Goal: Navigation & Orientation: Find specific page/section

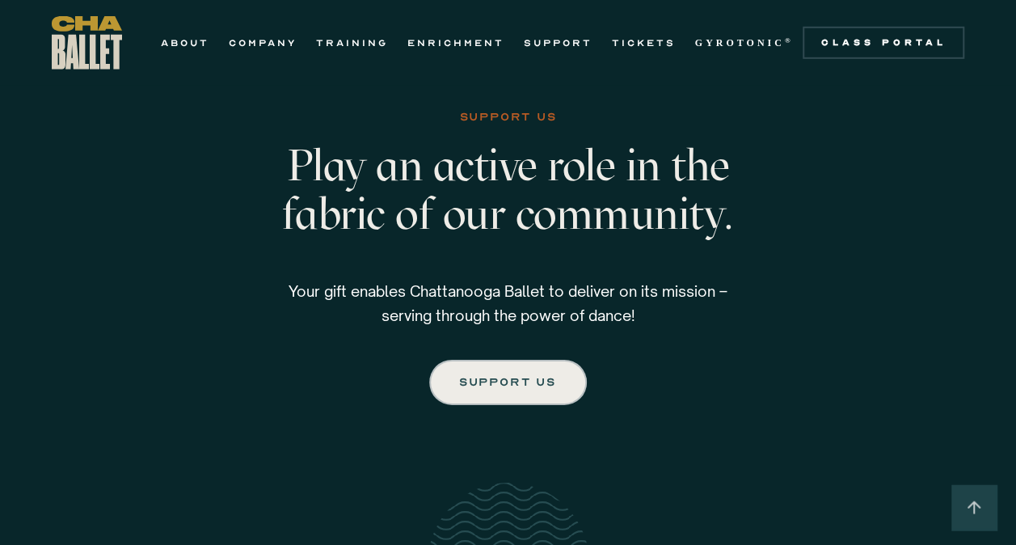
scroll to position [2424, 0]
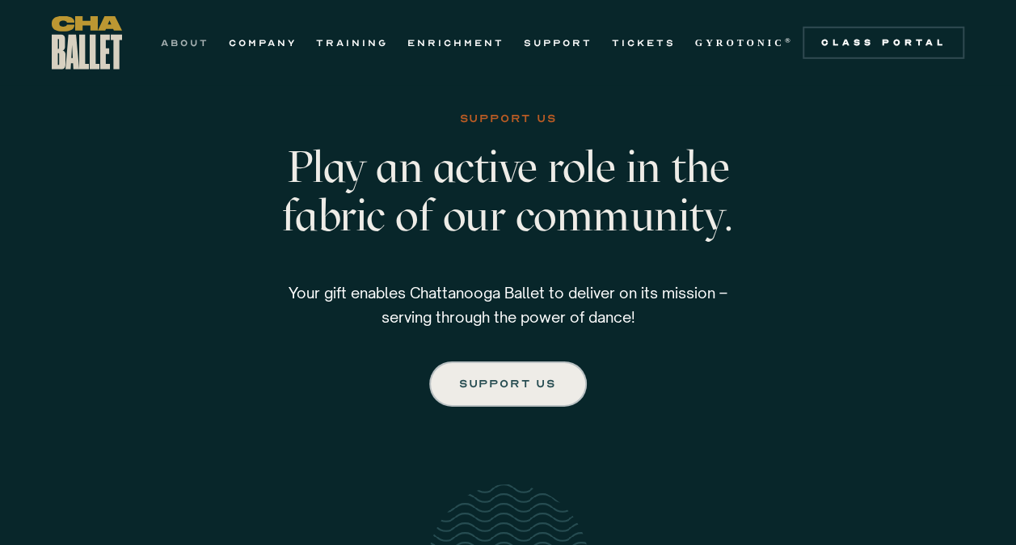
click at [186, 46] on link "ABOUT" at bounding box center [185, 42] width 48 height 19
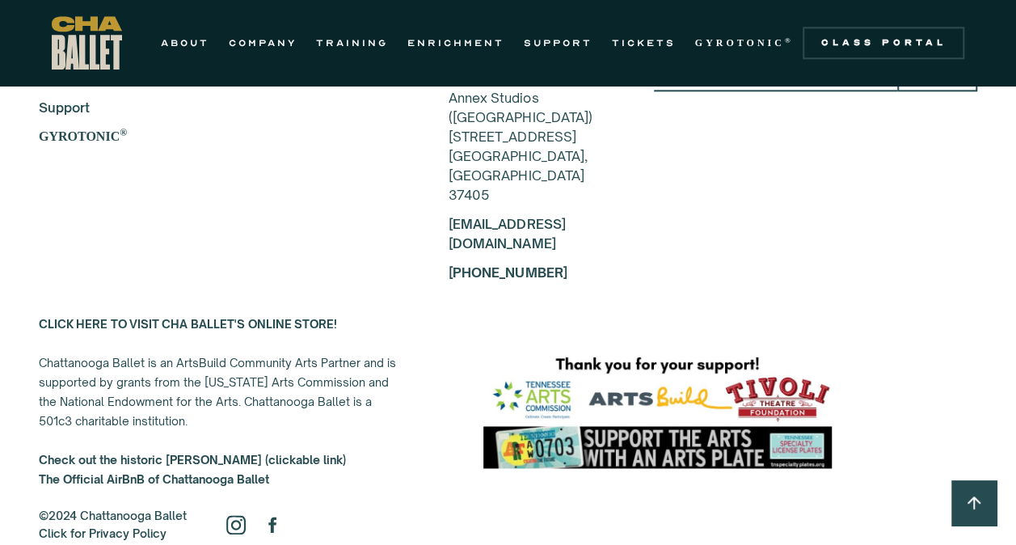
scroll to position [3990, 0]
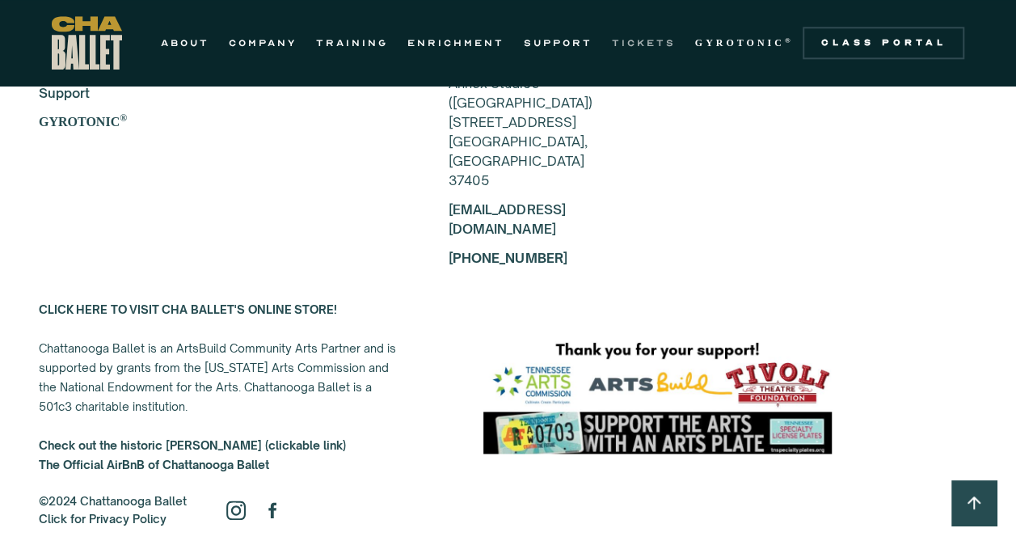
click at [650, 39] on link "TICKETS" at bounding box center [644, 42] width 64 height 19
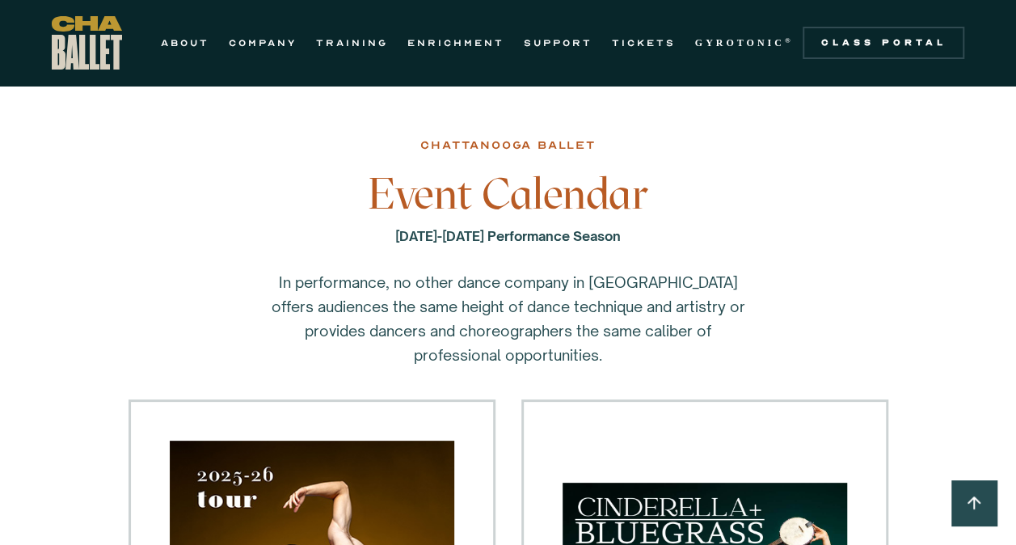
click at [419, 281] on p "In performance, no other dance company in [GEOGRAPHIC_DATA] offers audiences th…" at bounding box center [508, 318] width 485 height 97
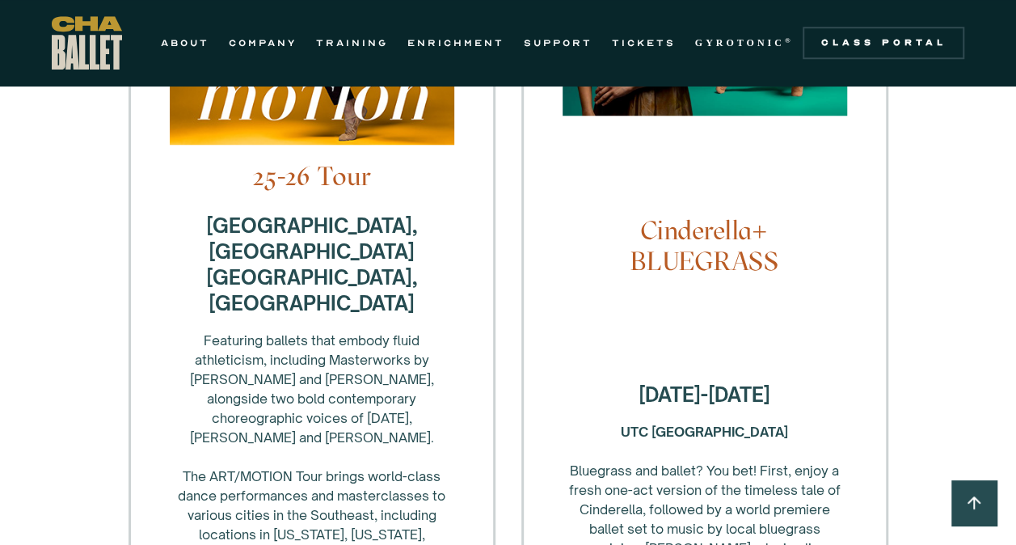
scroll to position [679, 0]
